Goal: Browse casually

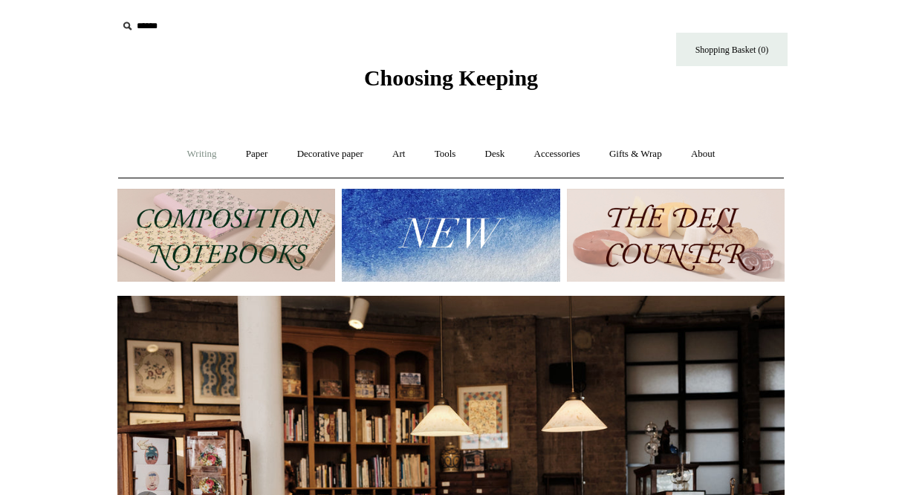
click at [194, 149] on link "Writing +" at bounding box center [202, 153] width 56 height 39
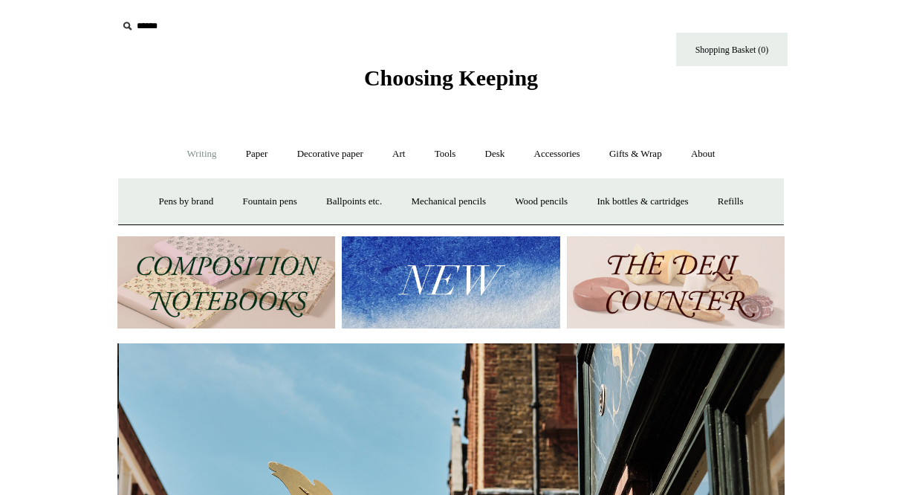
scroll to position [0, 667]
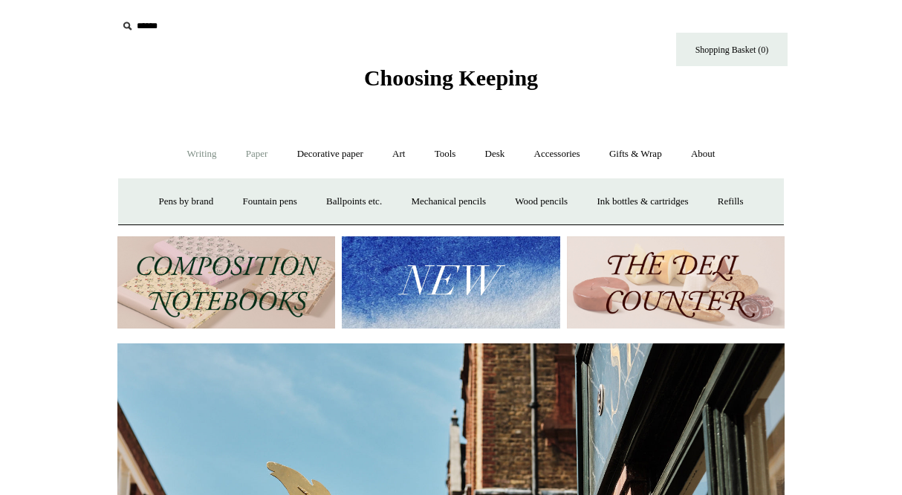
click at [249, 154] on link "Paper +" at bounding box center [257, 153] width 49 height 39
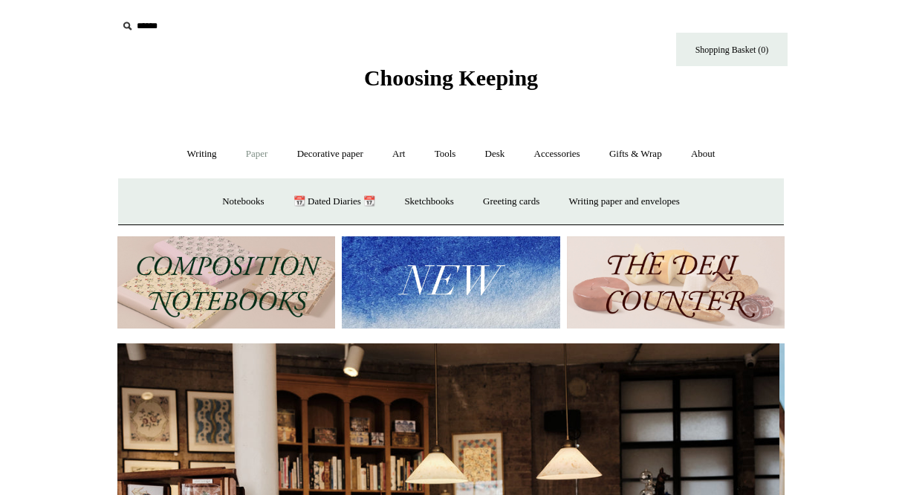
scroll to position [0, 0]
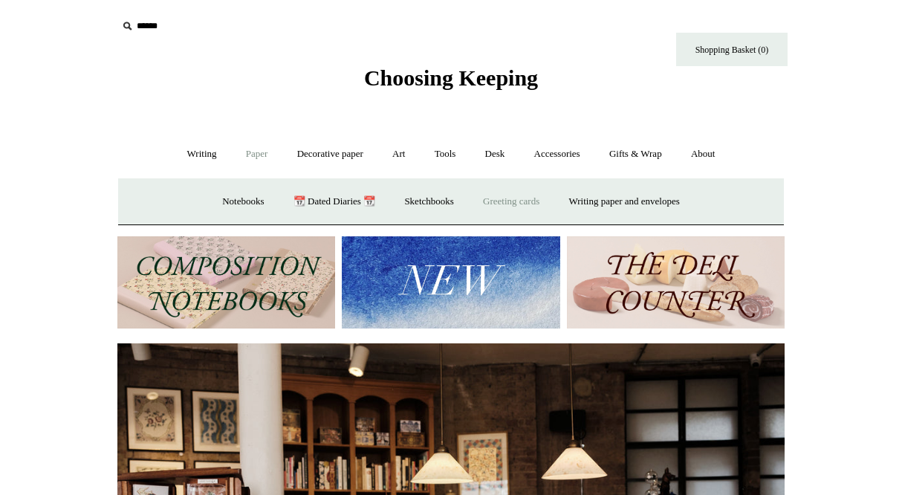
click at [510, 198] on link "Greeting cards +" at bounding box center [511, 201] width 83 height 39
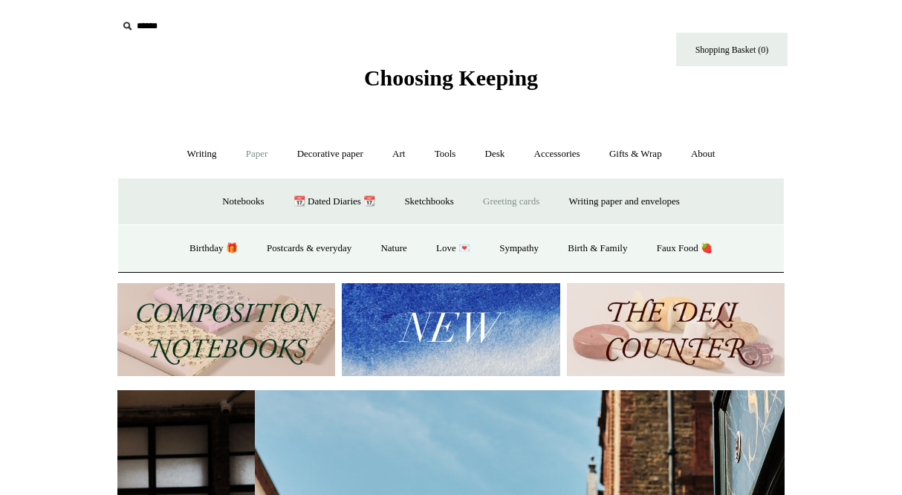
scroll to position [0, 667]
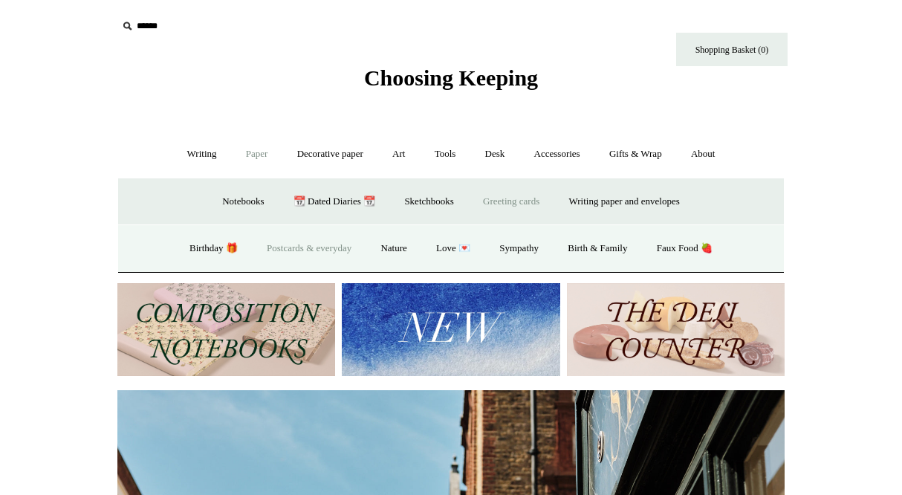
click at [337, 246] on link "Postcards & everyday" at bounding box center [308, 248] width 111 height 39
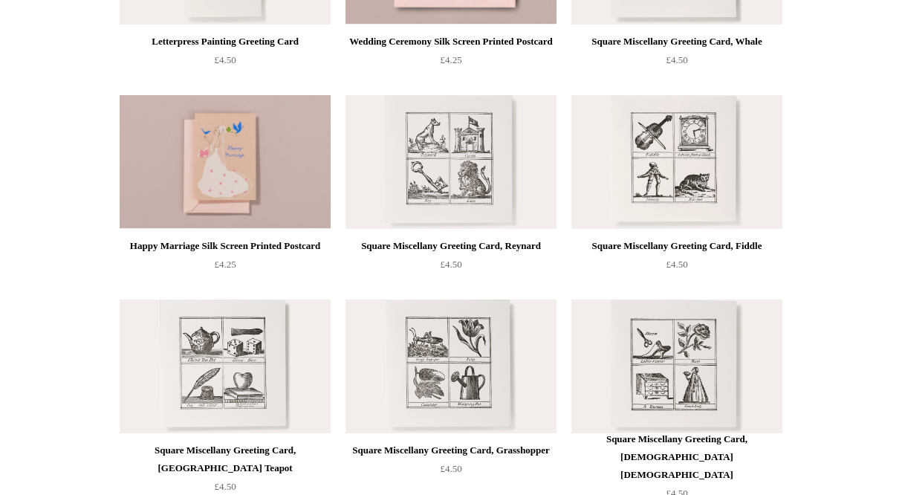
scroll to position [706, 0]
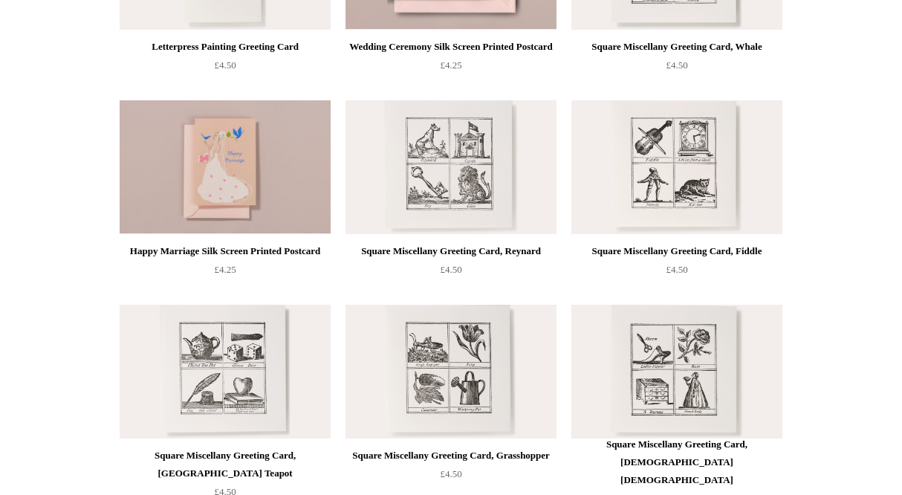
click at [457, 166] on img at bounding box center [450, 167] width 211 height 134
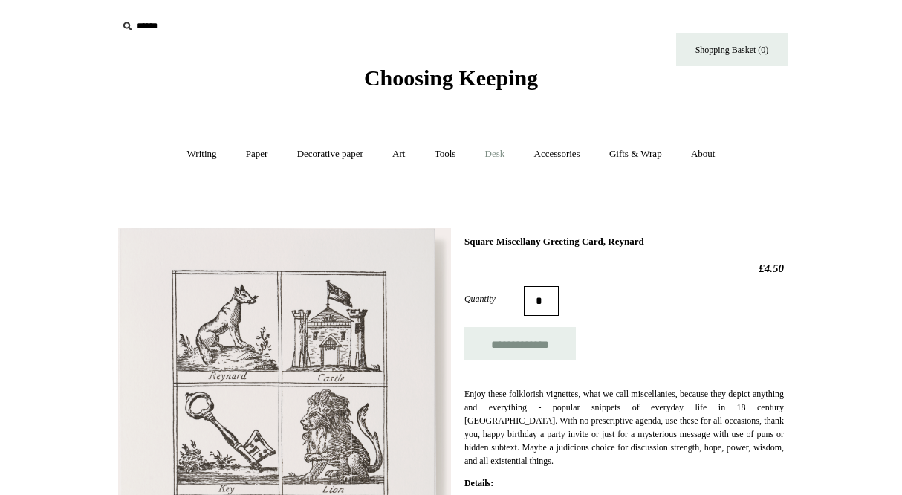
click at [501, 154] on link "Desk +" at bounding box center [495, 153] width 47 height 39
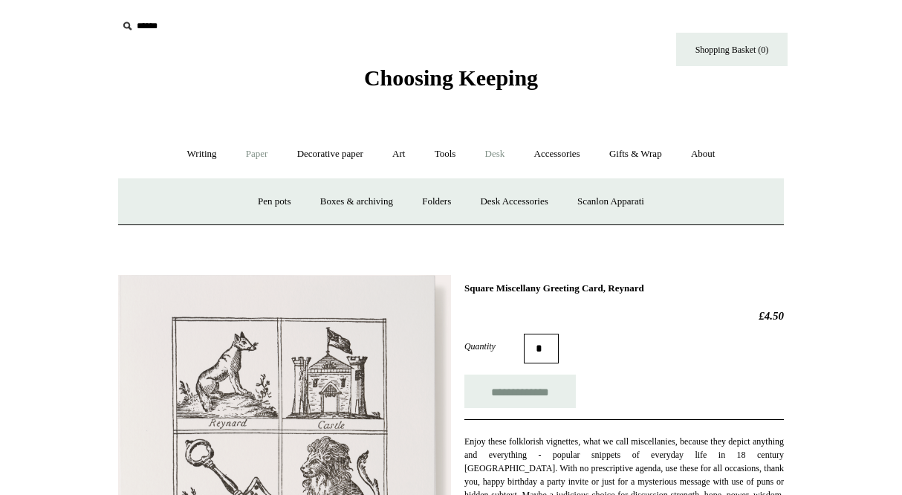
click at [247, 155] on link "Paper +" at bounding box center [257, 153] width 49 height 39
click at [233, 205] on link "Notebooks +" at bounding box center [243, 201] width 68 height 39
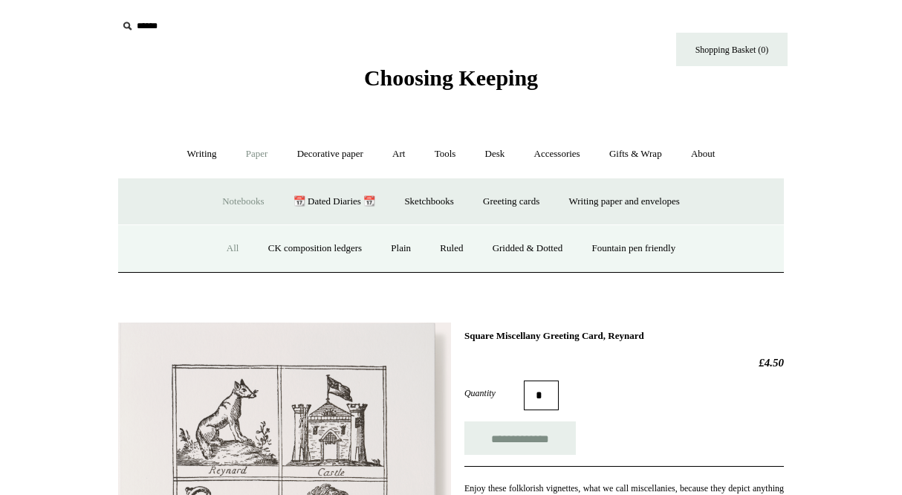
click at [222, 247] on link "All" at bounding box center [232, 248] width 39 height 39
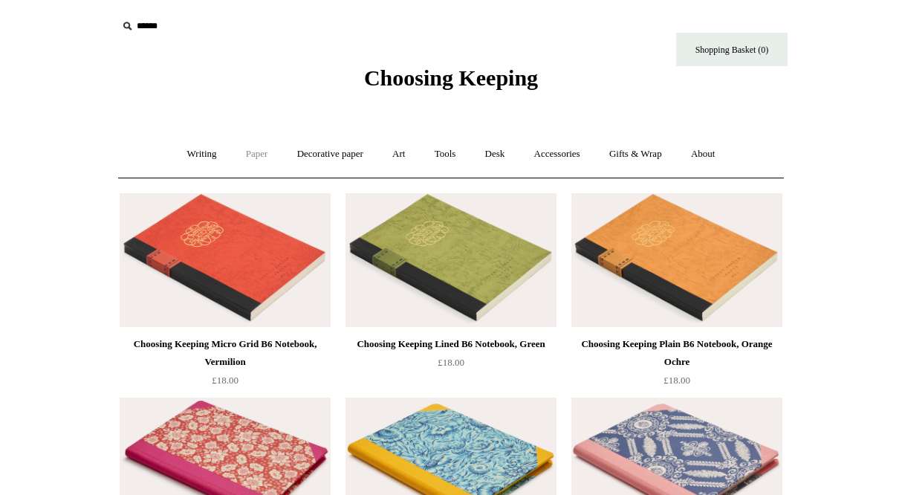
click at [244, 156] on link "Paper +" at bounding box center [257, 153] width 49 height 39
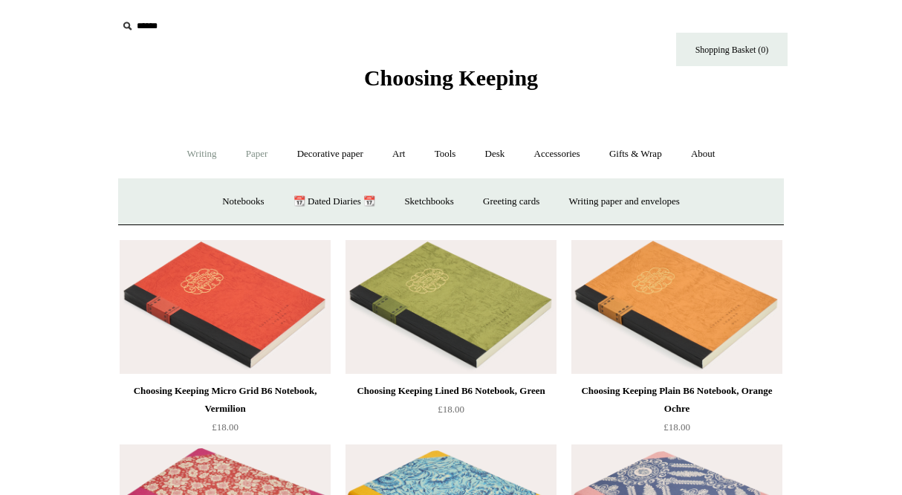
click at [196, 158] on link "Writing +" at bounding box center [202, 153] width 56 height 39
click at [255, 155] on link "Paper +" at bounding box center [257, 153] width 49 height 39
click at [245, 195] on link "Notebooks +" at bounding box center [243, 201] width 68 height 39
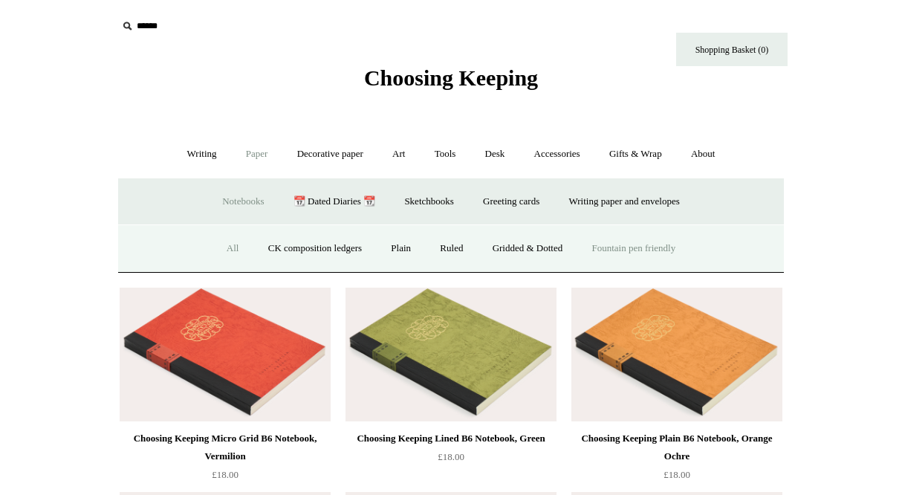
click at [649, 247] on link "Fountain pen friendly" at bounding box center [634, 248] width 111 height 39
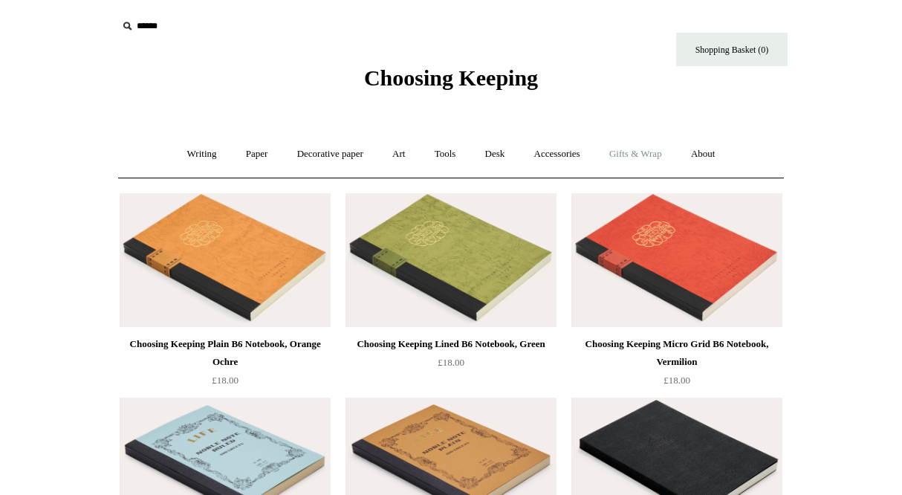
click at [625, 152] on link "Gifts & Wrap +" at bounding box center [635, 153] width 79 height 39
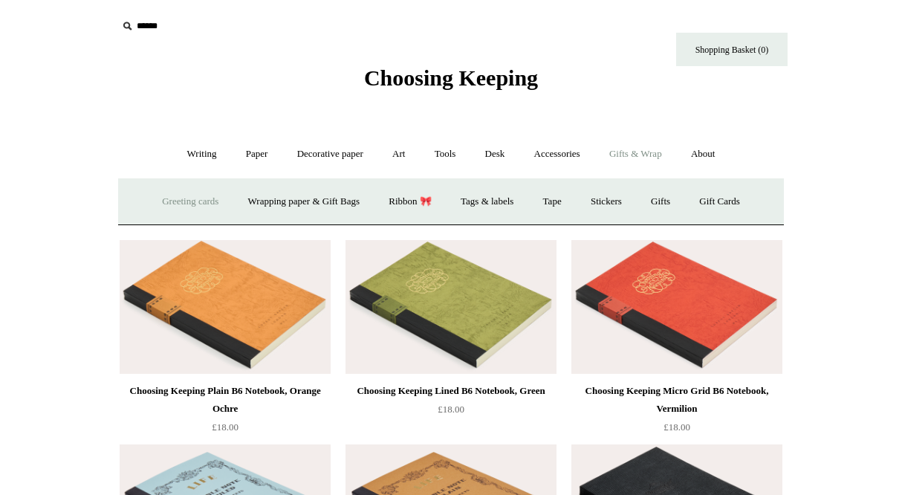
click at [194, 200] on link "Greeting cards +" at bounding box center [190, 201] width 83 height 39
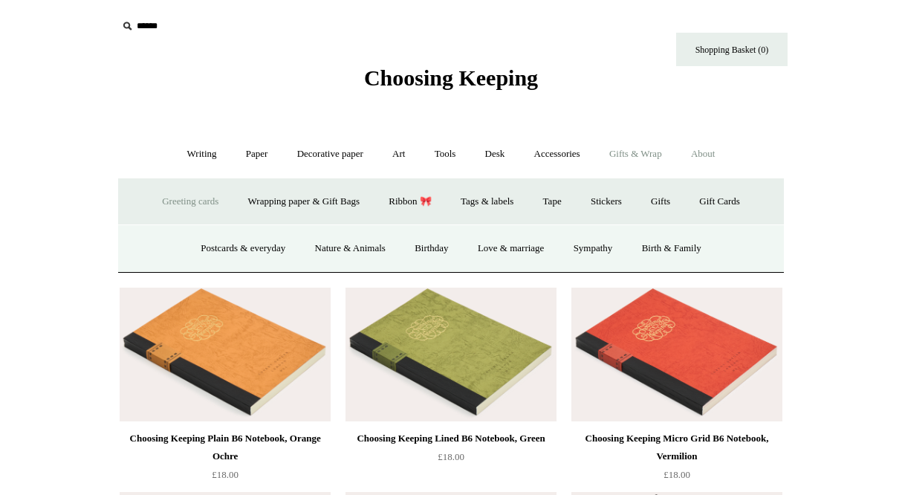
click at [718, 155] on link "About +" at bounding box center [703, 153] width 51 height 39
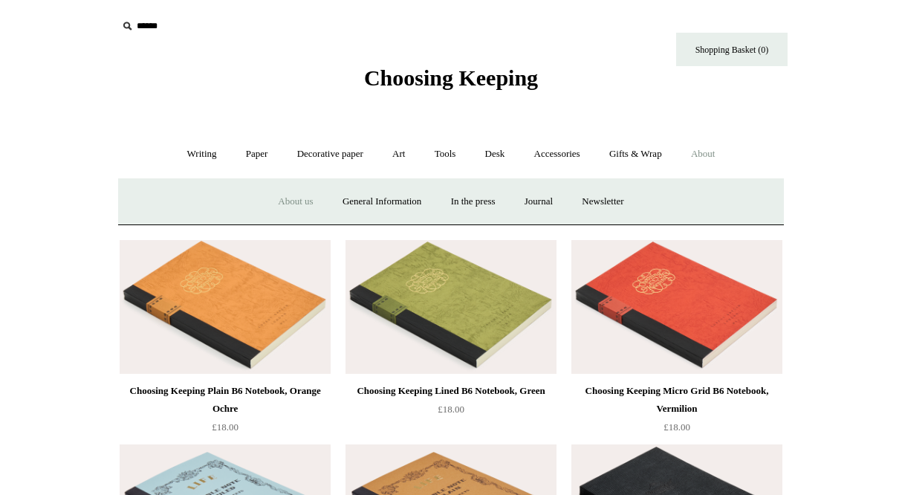
click at [279, 198] on link "About us" at bounding box center [296, 201] width 62 height 39
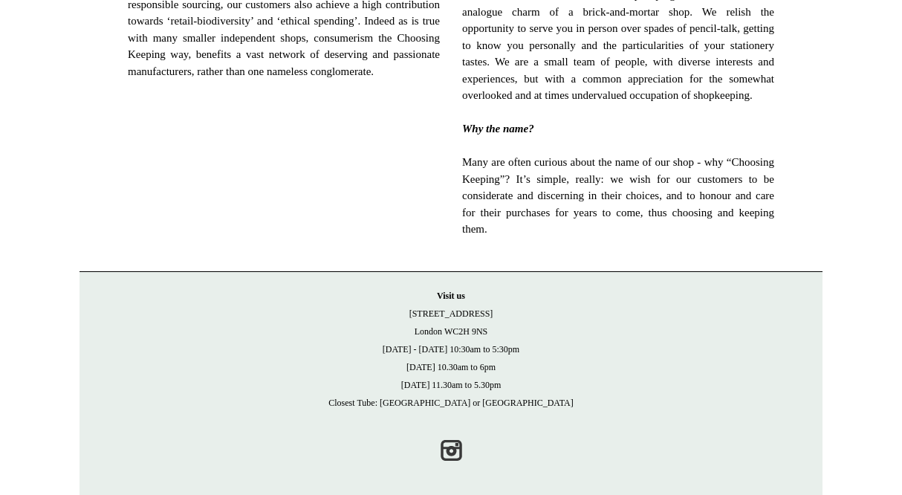
scroll to position [1064, 0]
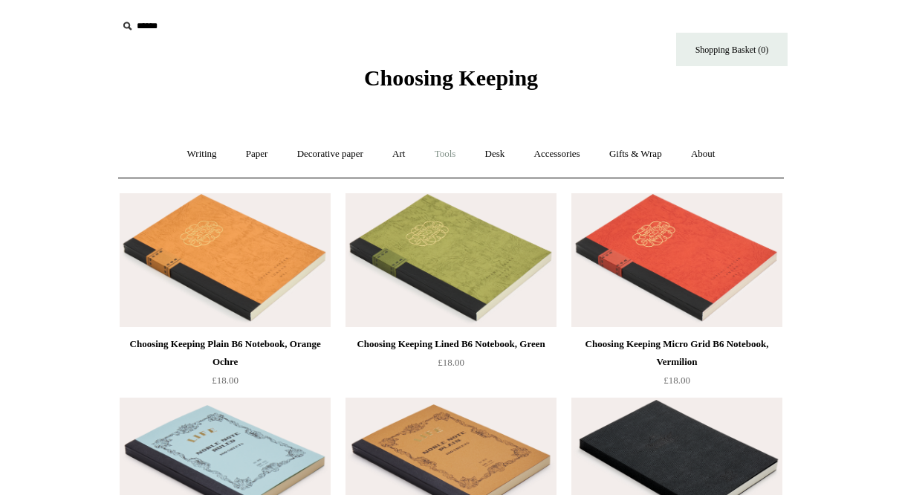
click at [444, 151] on link "Tools +" at bounding box center [445, 153] width 48 height 39
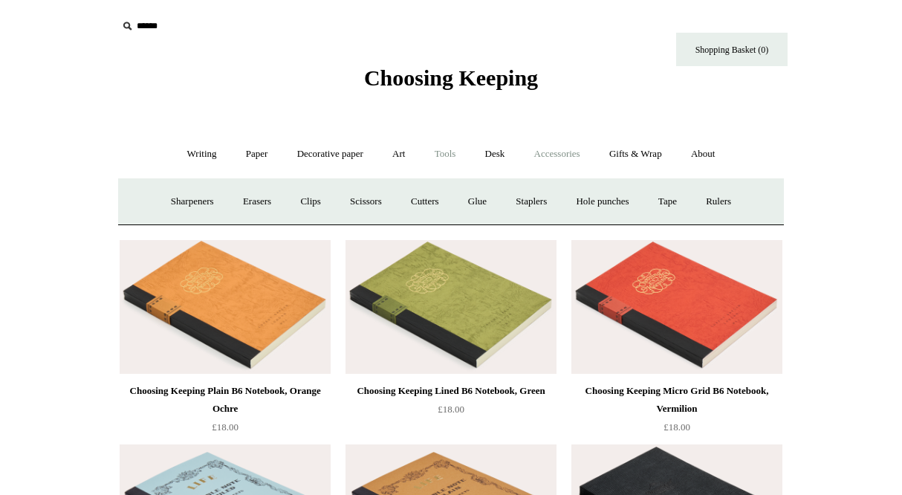
click at [567, 158] on link "Accessories +" at bounding box center [557, 153] width 73 height 39
click at [196, 198] on link "Personal Accessories +" at bounding box center [198, 201] width 108 height 39
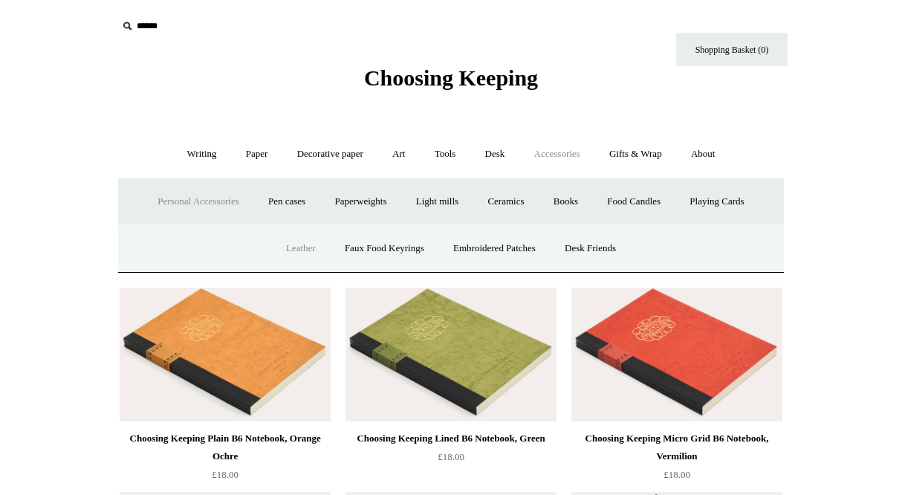
click at [296, 246] on link "Leather" at bounding box center [301, 248] width 56 height 39
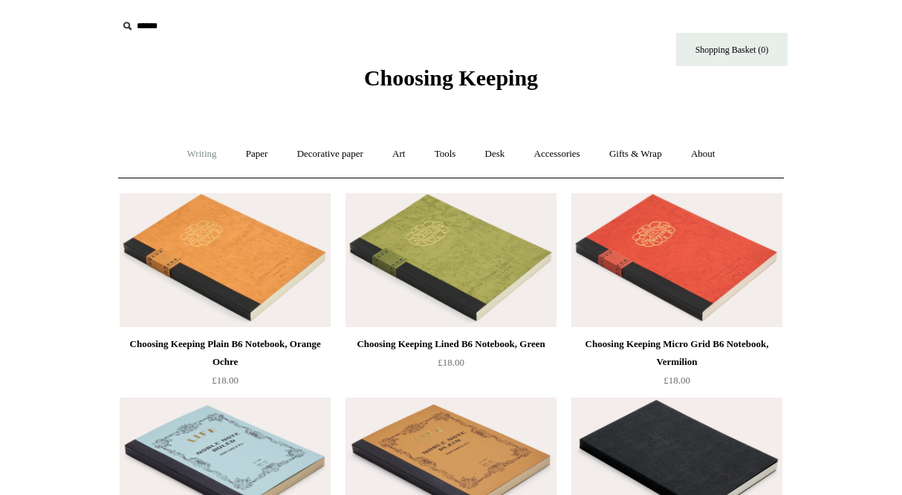
click at [190, 156] on link "Writing +" at bounding box center [202, 153] width 56 height 39
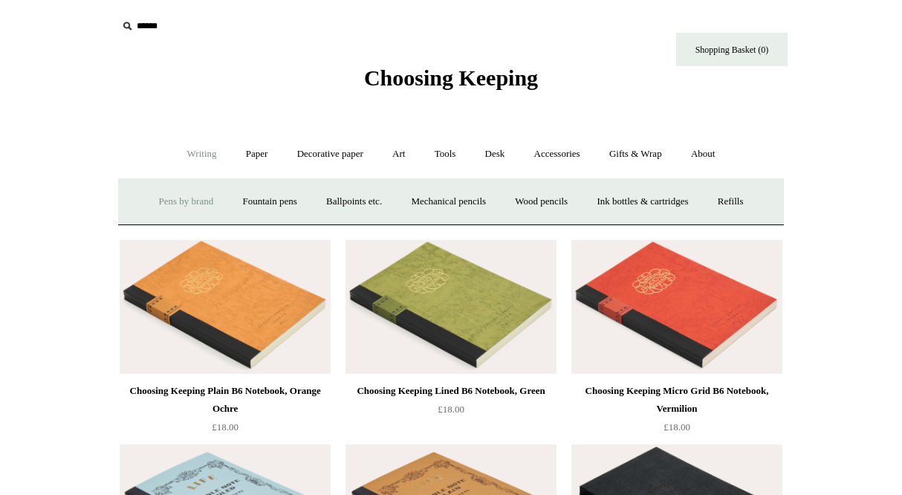
click at [189, 198] on link "Pens by brand +" at bounding box center [187, 201] width 82 height 39
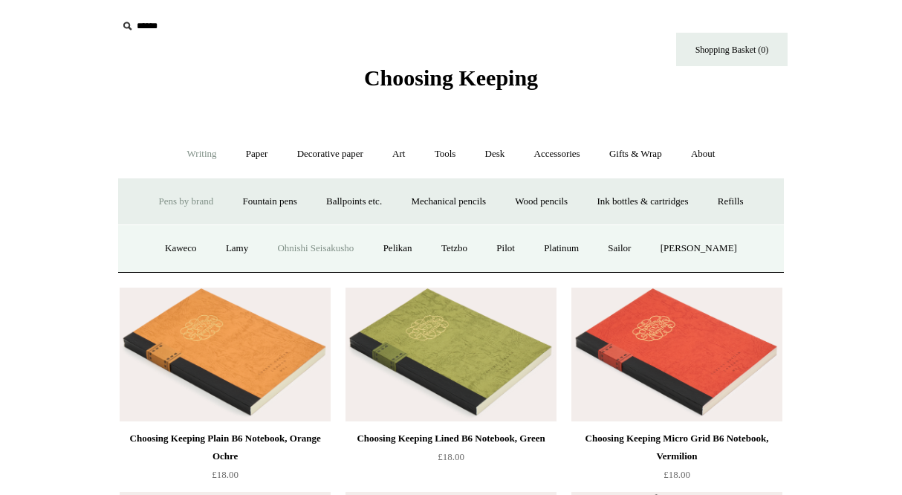
click at [299, 247] on link "Ohnishi Seisakusho" at bounding box center [315, 248] width 103 height 39
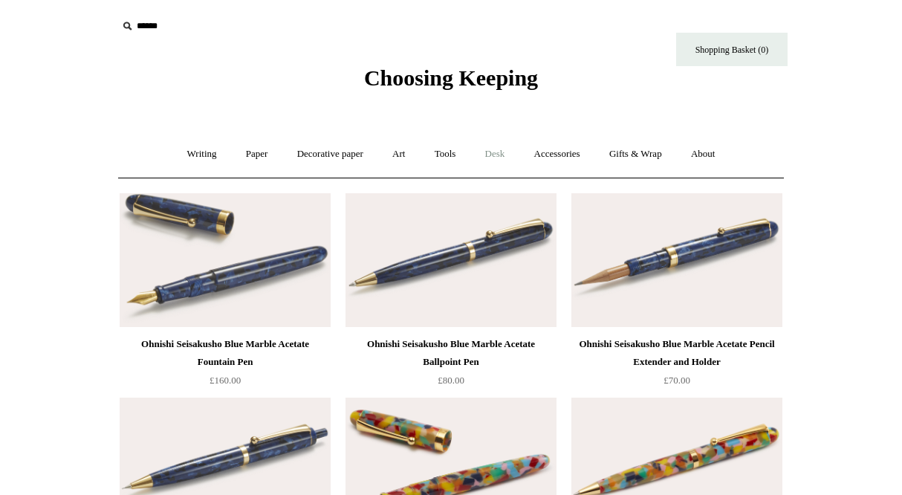
click at [512, 157] on link "Desk +" at bounding box center [495, 153] width 47 height 39
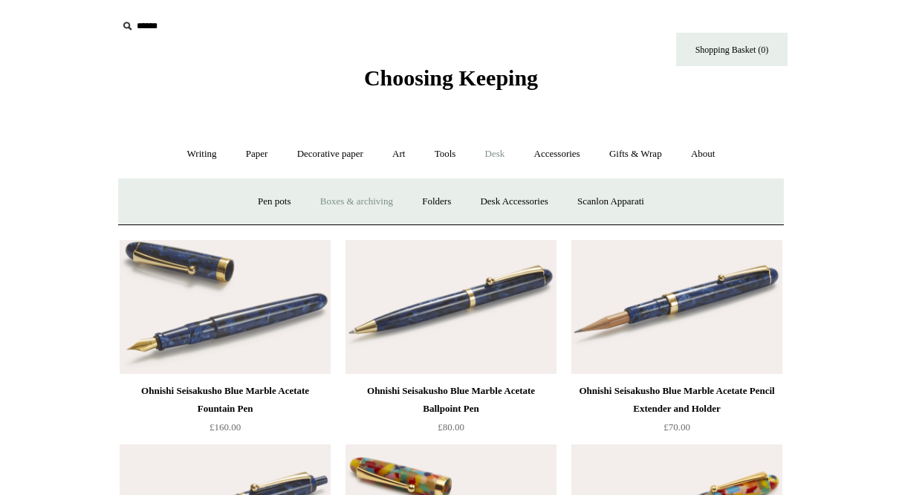
click at [373, 199] on link "Boxes & archiving" at bounding box center [357, 201] width 100 height 39
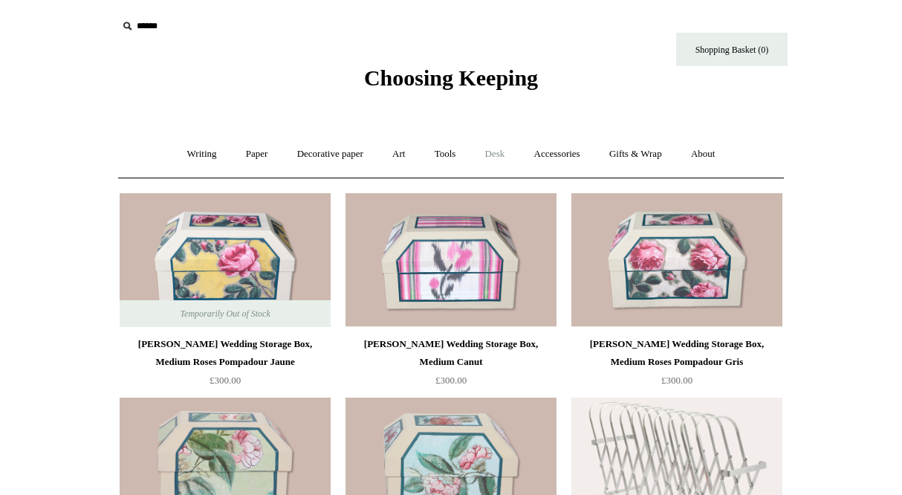
click at [505, 152] on link "Desk +" at bounding box center [495, 153] width 47 height 39
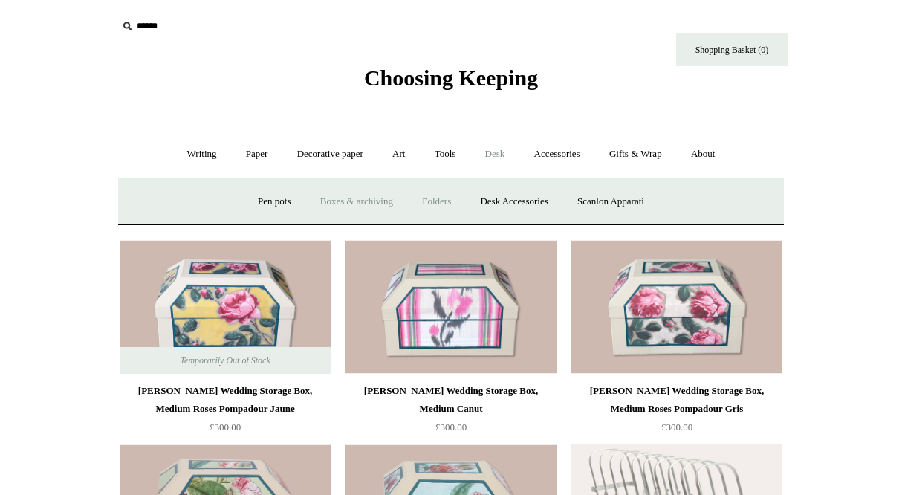
click at [429, 200] on link "Folders" at bounding box center [437, 201] width 56 height 39
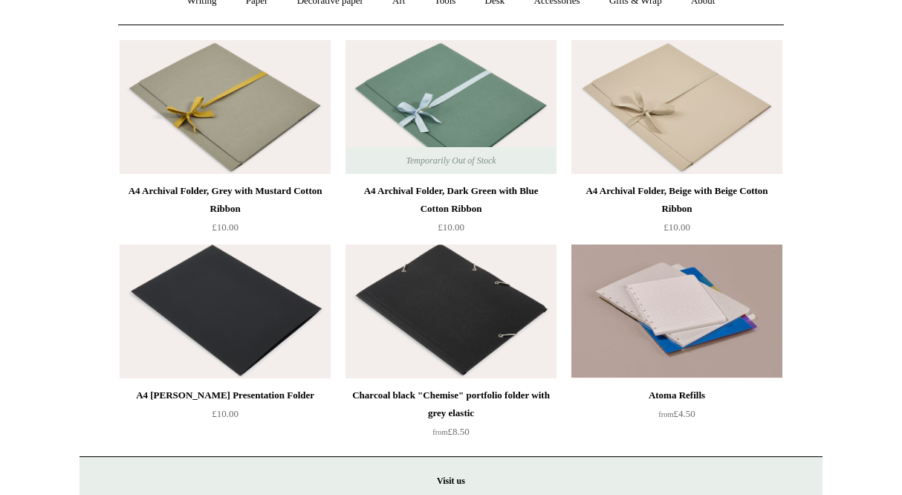
scroll to position [347, 0]
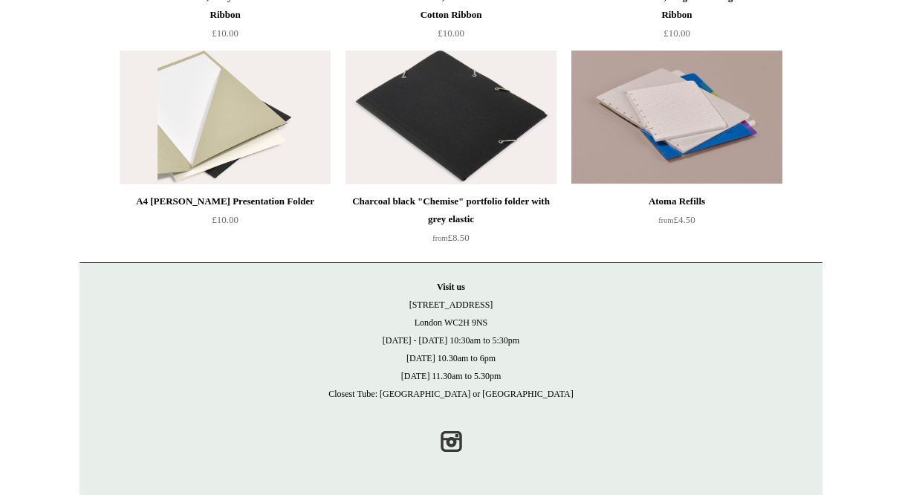
click at [187, 172] on img at bounding box center [225, 118] width 211 height 134
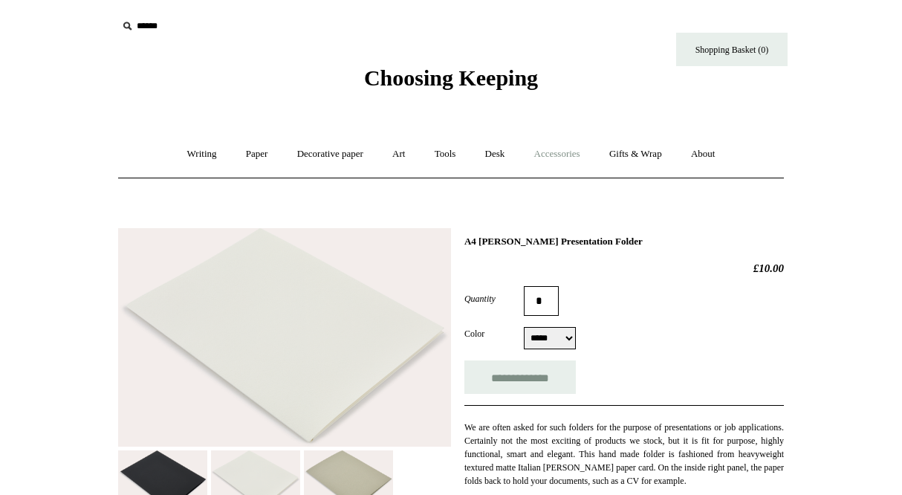
click at [551, 158] on link "Accessories +" at bounding box center [557, 153] width 73 height 39
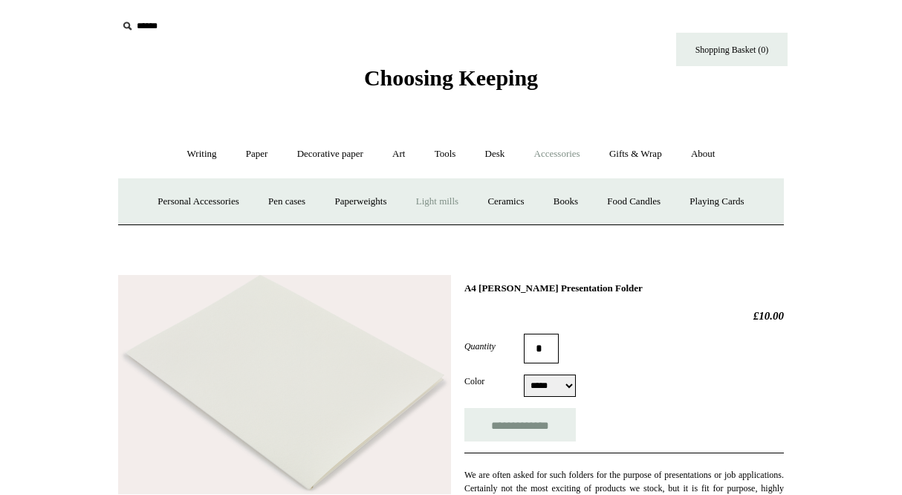
click at [441, 201] on link "Light mills" at bounding box center [437, 201] width 69 height 39
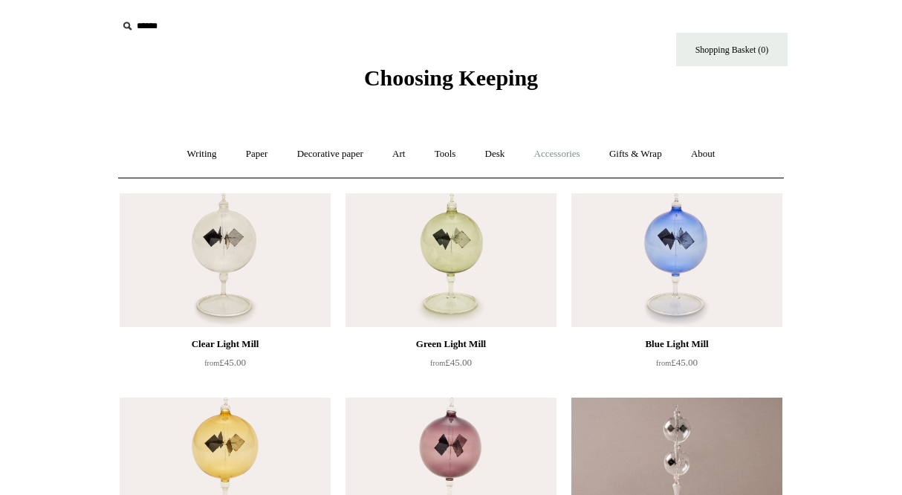
click at [554, 152] on link "Accessories +" at bounding box center [557, 153] width 73 height 39
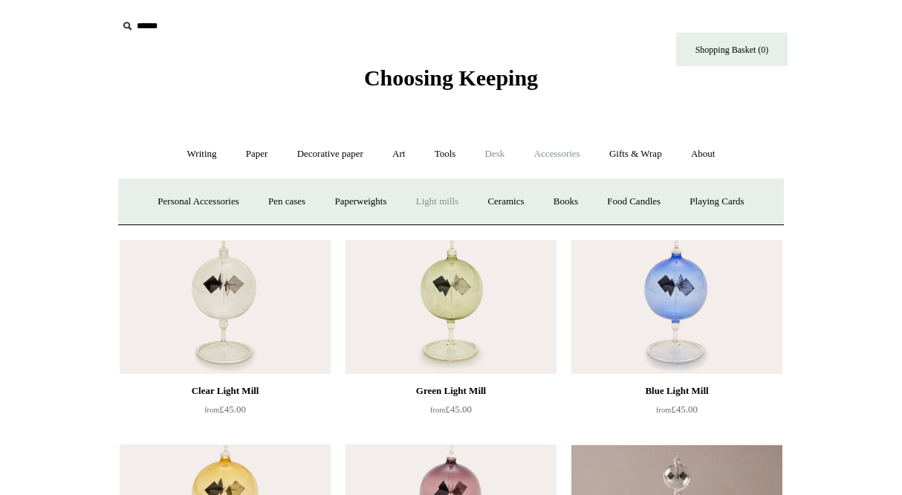
click at [495, 149] on link "Desk +" at bounding box center [495, 153] width 47 height 39
click at [499, 204] on link "Desk Accessories" at bounding box center [514, 201] width 94 height 39
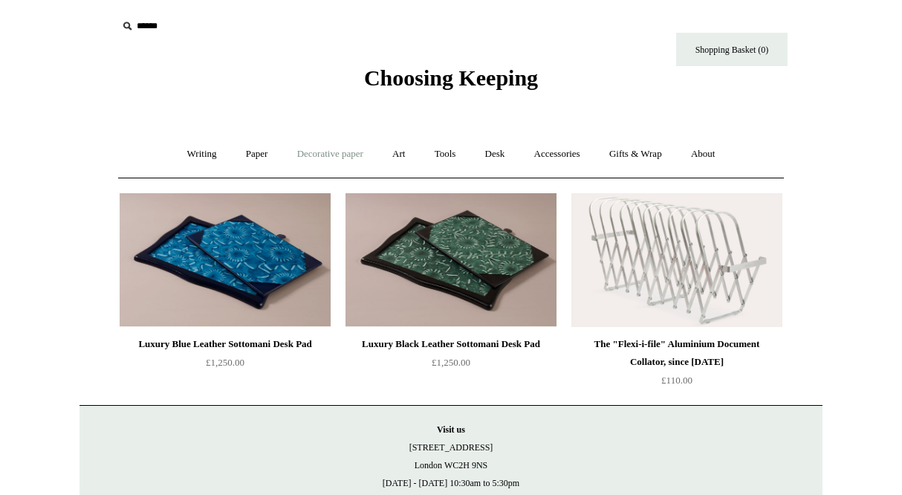
click at [322, 155] on link "Decorative paper +" at bounding box center [330, 153] width 93 height 39
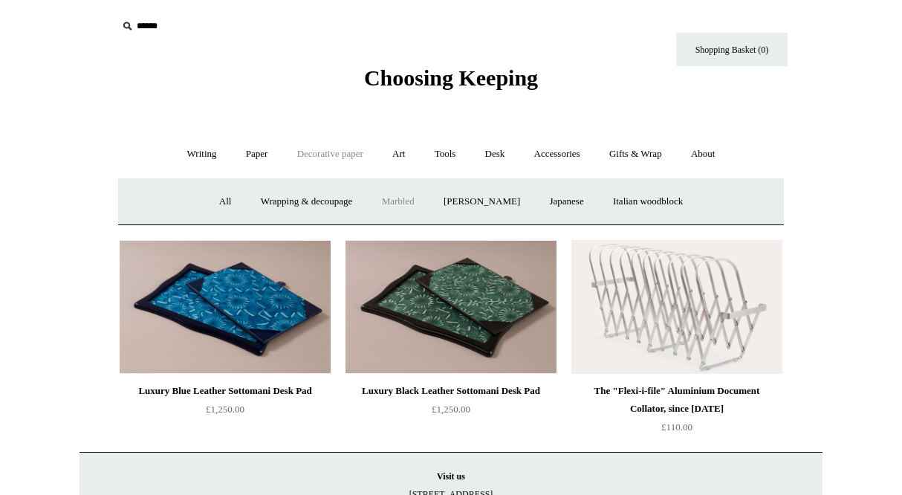
click at [395, 200] on link "Marbled" at bounding box center [398, 201] width 59 height 39
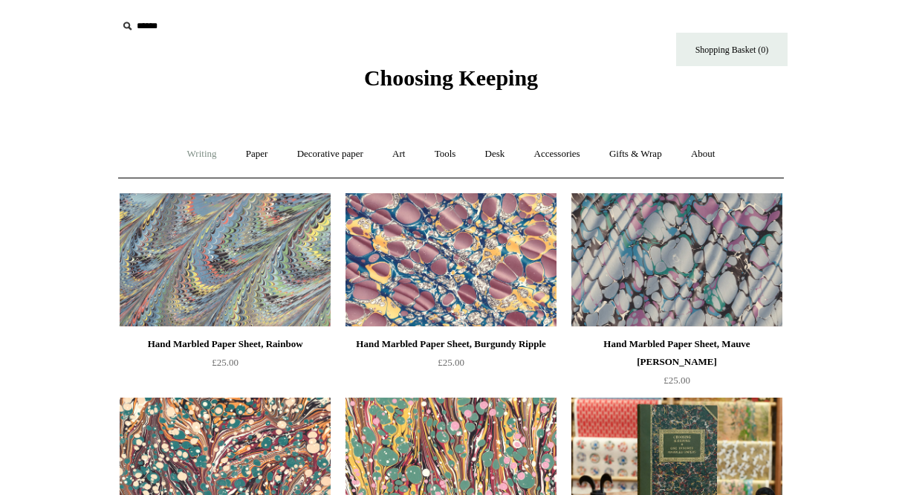
click at [203, 158] on link "Writing +" at bounding box center [202, 153] width 56 height 39
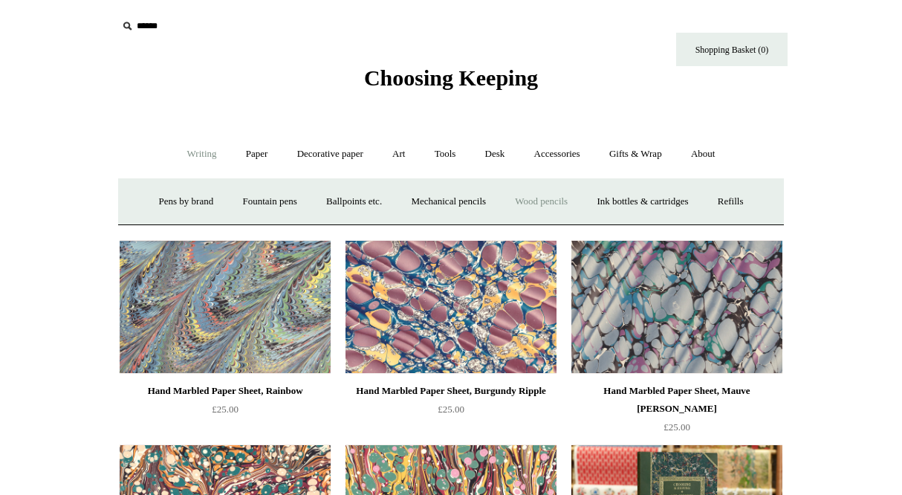
click at [539, 194] on link "Wood pencils +" at bounding box center [541, 201] width 79 height 39
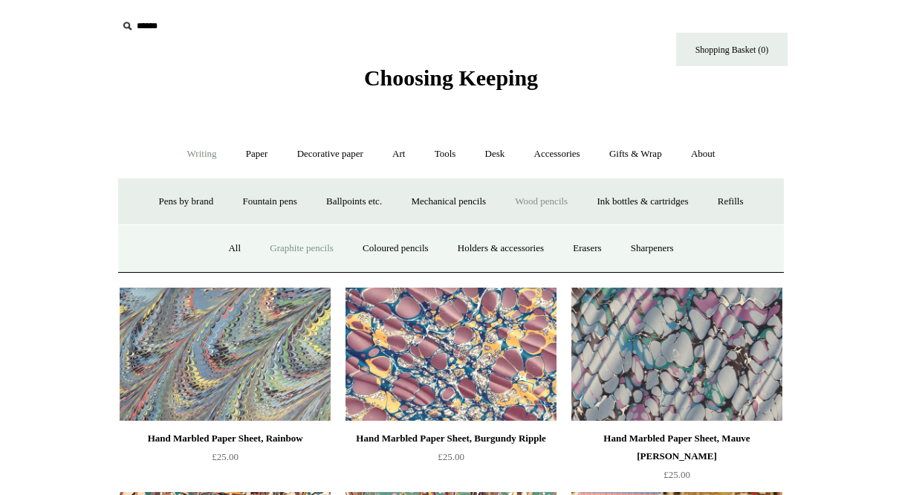
click at [261, 247] on link "Graphite pencils" at bounding box center [301, 248] width 91 height 39
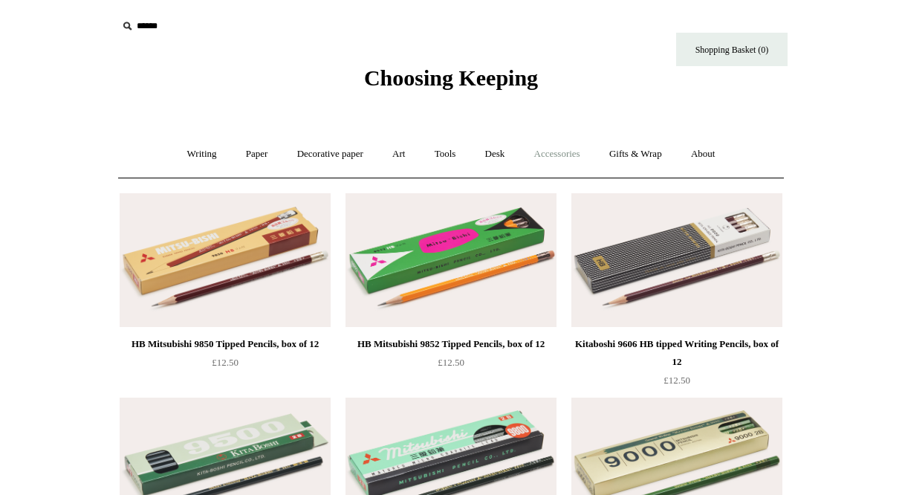
click at [562, 151] on link "Accessories +" at bounding box center [557, 153] width 73 height 39
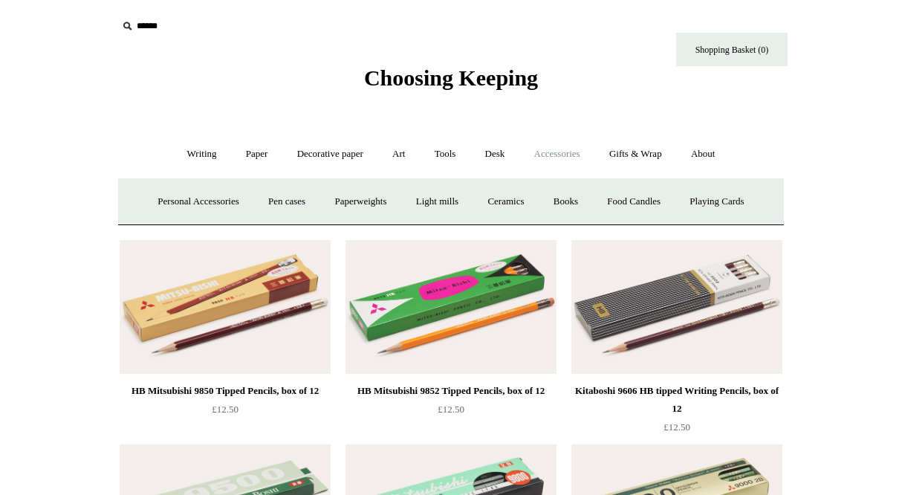
click at [522, 158] on ul "Writing + Pens by brand + Kaweco Lamy Ohnishi Seisakusho Pelikan Tetzbo Pilot P…" at bounding box center [451, 153] width 555 height 39
click at [507, 152] on link "Desk +" at bounding box center [495, 153] width 47 height 39
